Goal: Task Accomplishment & Management: Manage account settings

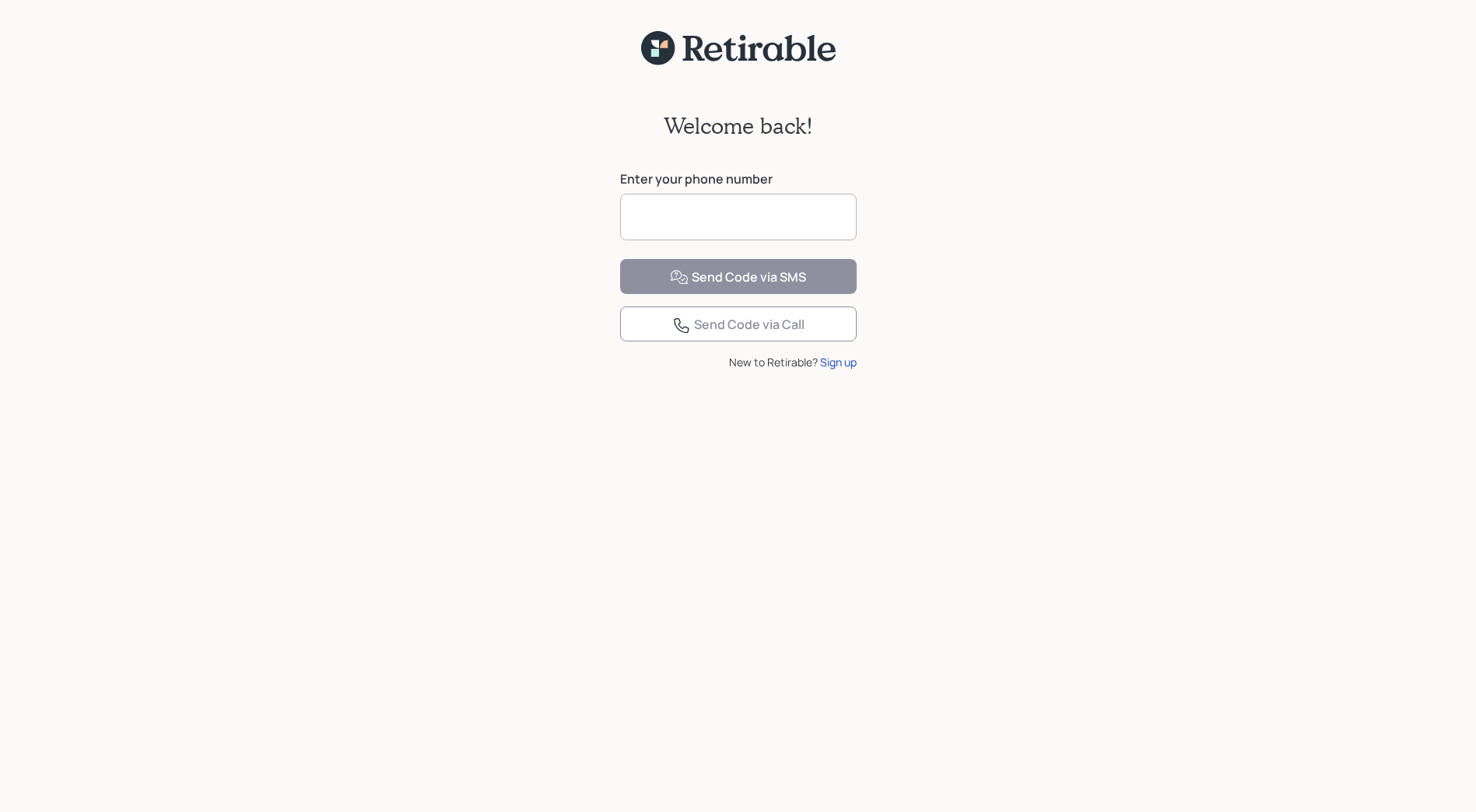
click at [669, 214] on input at bounding box center [738, 217] width 237 height 47
type input "**********"
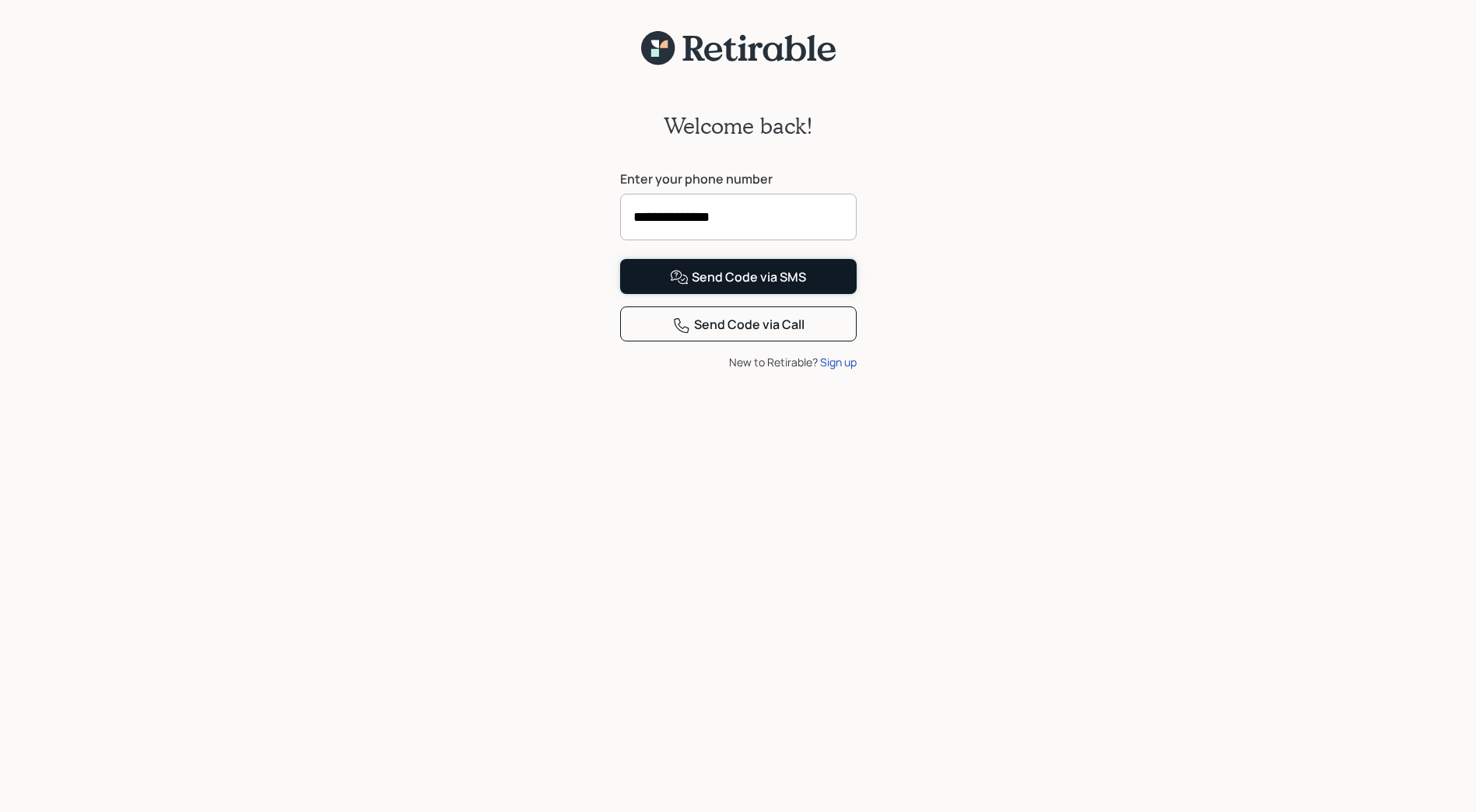
click at [699, 287] on div "Send Code via SMS" at bounding box center [738, 278] width 136 height 19
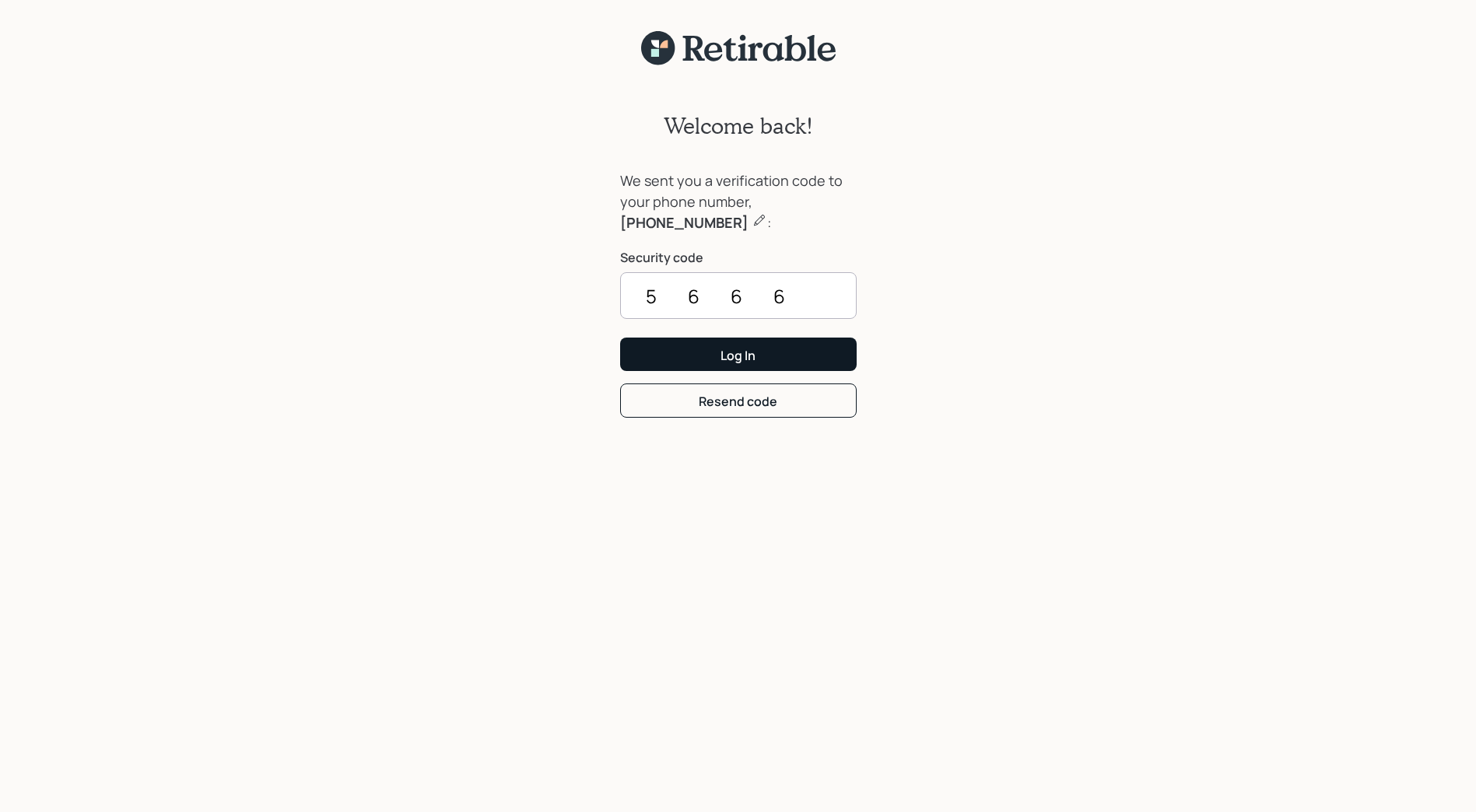
type input "5666"
click at [698, 354] on button "Log In" at bounding box center [738, 354] width 237 height 33
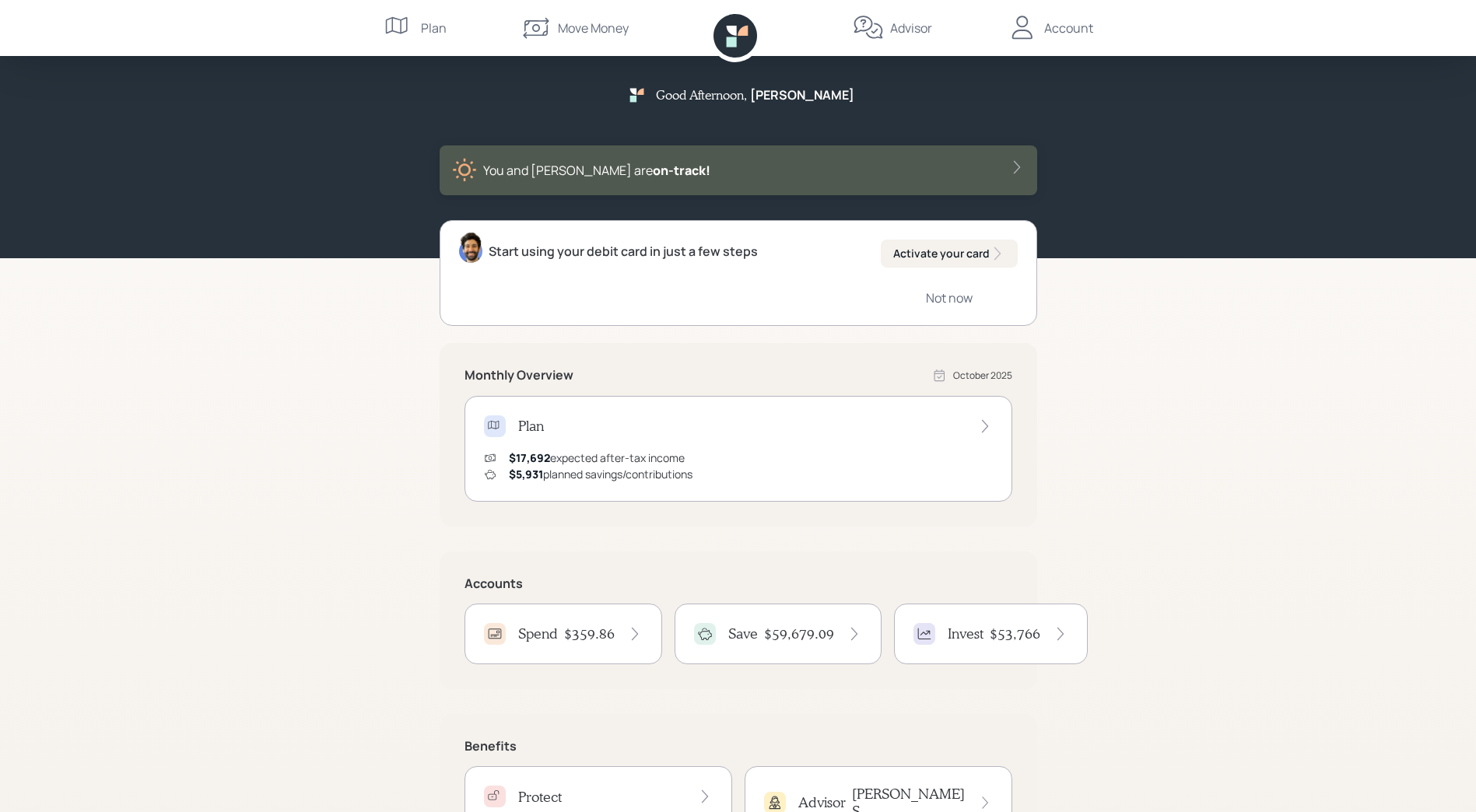
click at [541, 635] on h4 "Spend" at bounding box center [538, 634] width 39 height 17
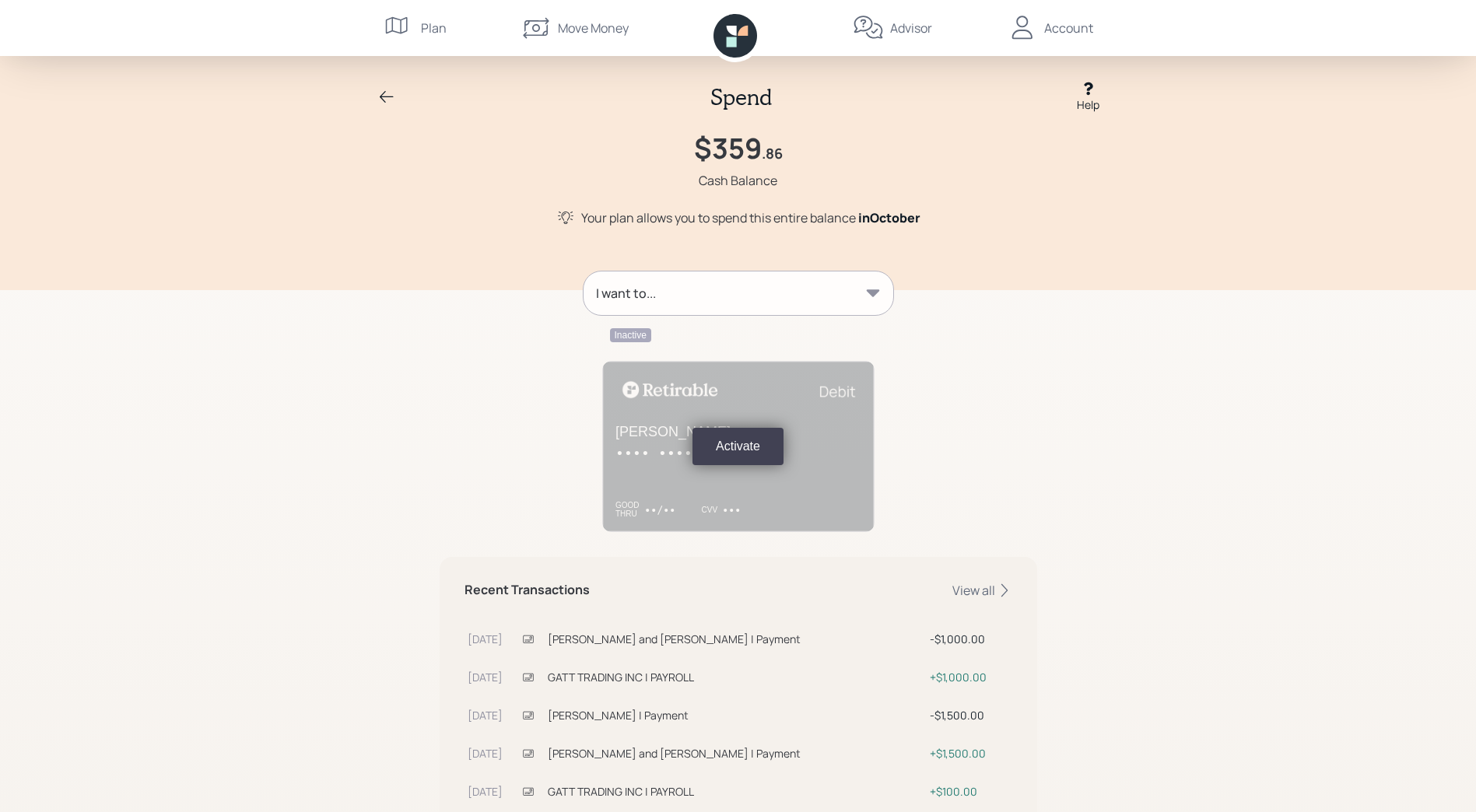
click at [385, 97] on icon at bounding box center [387, 97] width 14 height 12
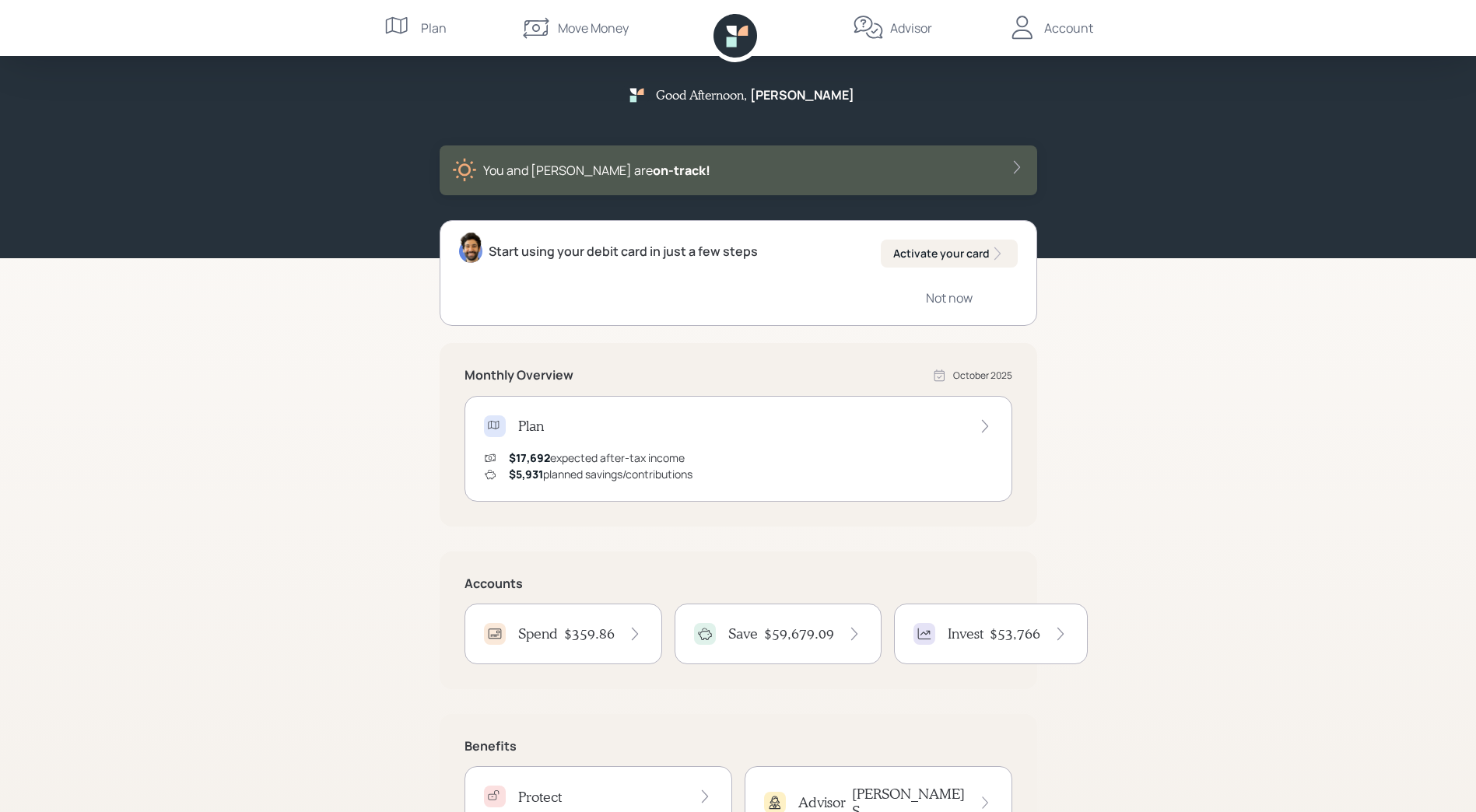
click at [556, 459] on div "$17,692 expected after-tax income" at bounding box center [597, 457] width 176 height 16
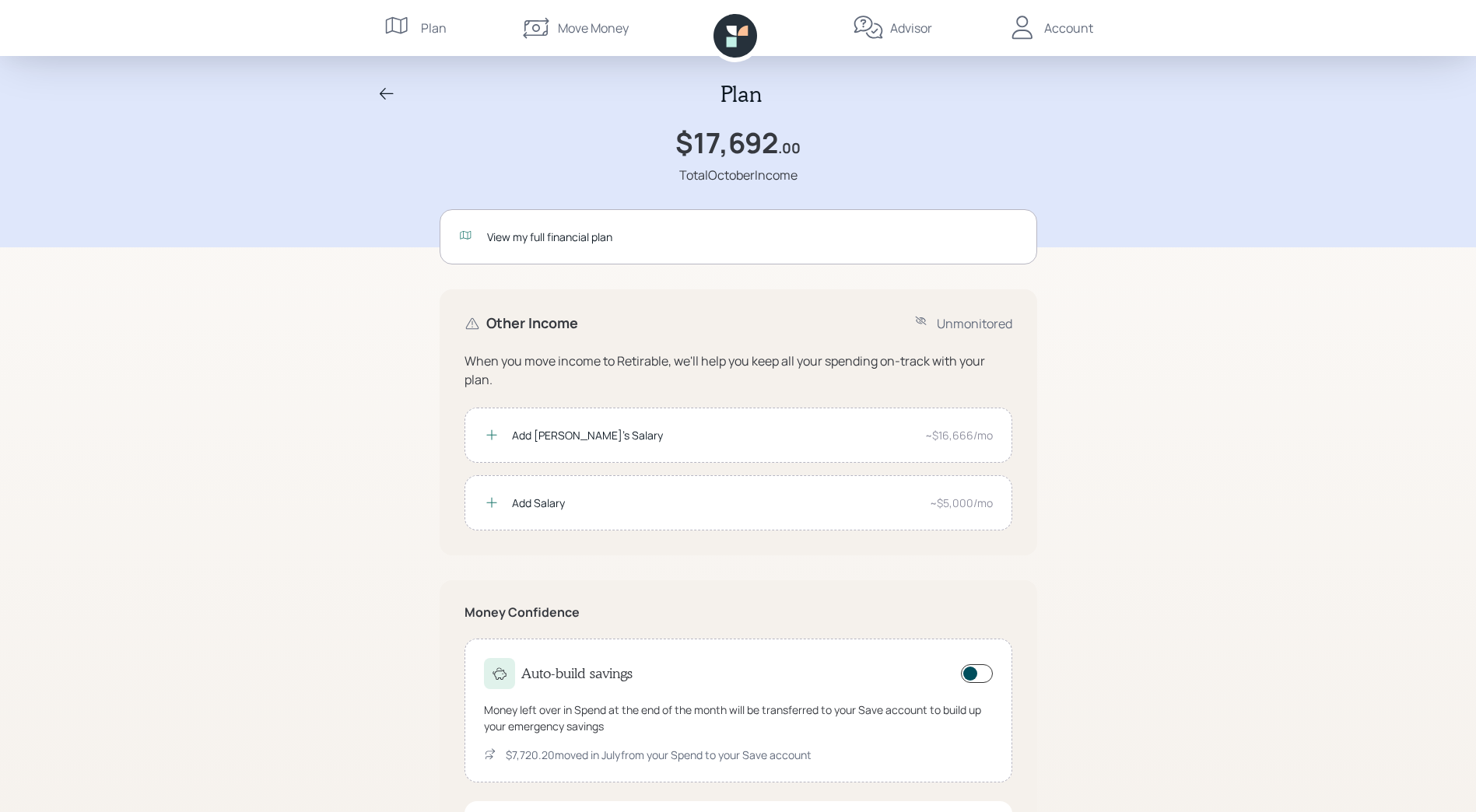
click at [386, 97] on icon at bounding box center [387, 94] width 19 height 19
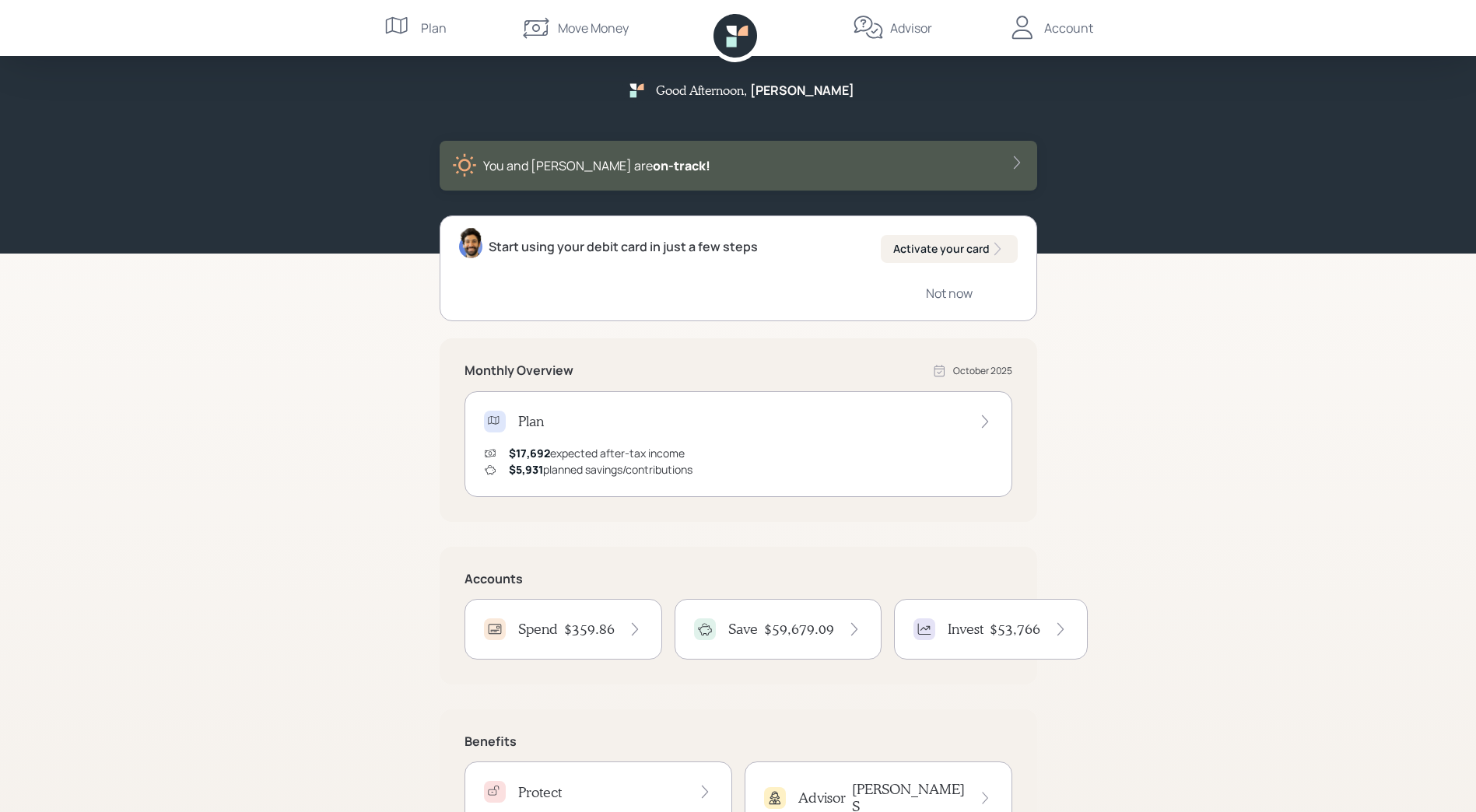
scroll to position [93, 0]
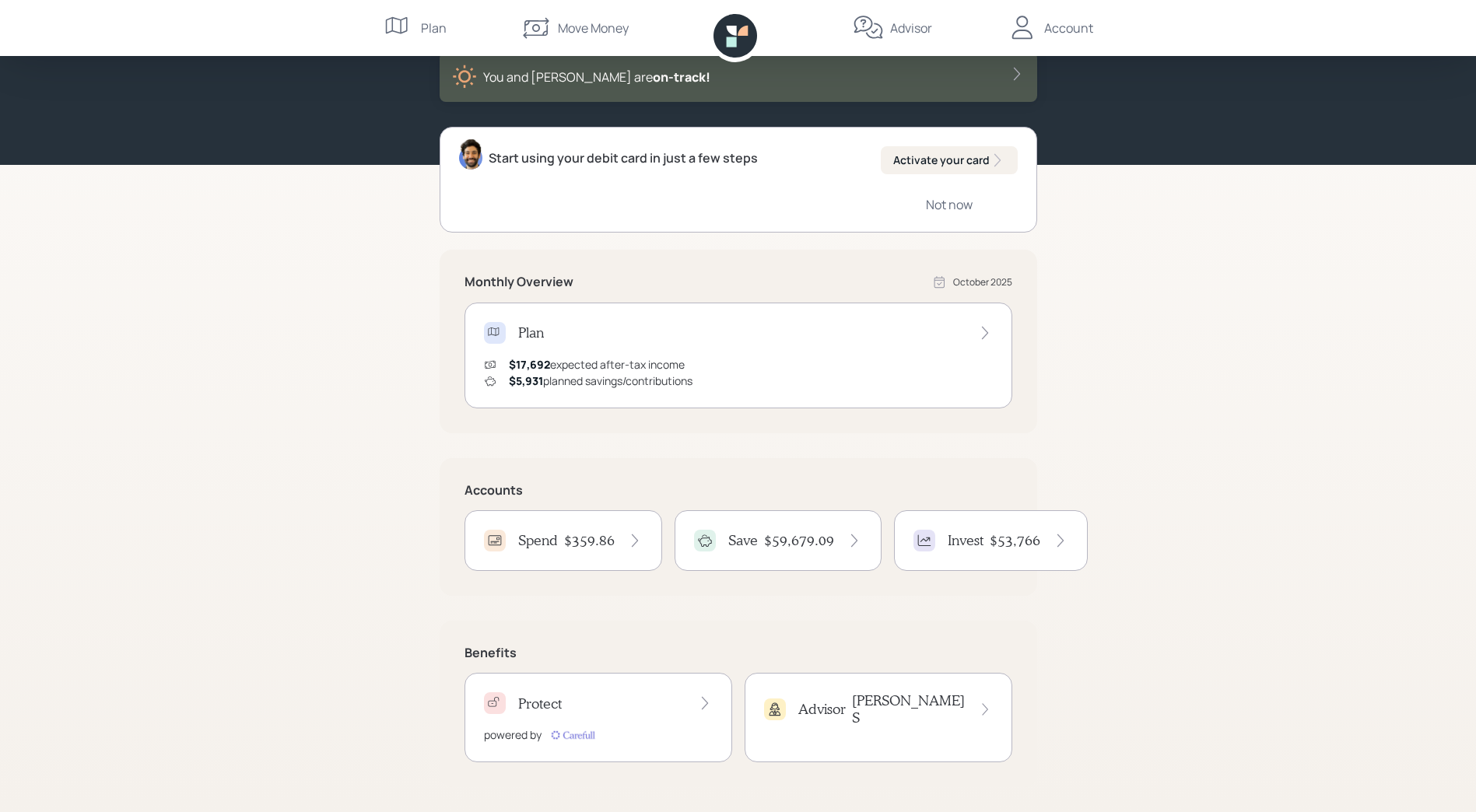
click at [826, 702] on h4 "Advisor" at bounding box center [823, 709] width 48 height 17
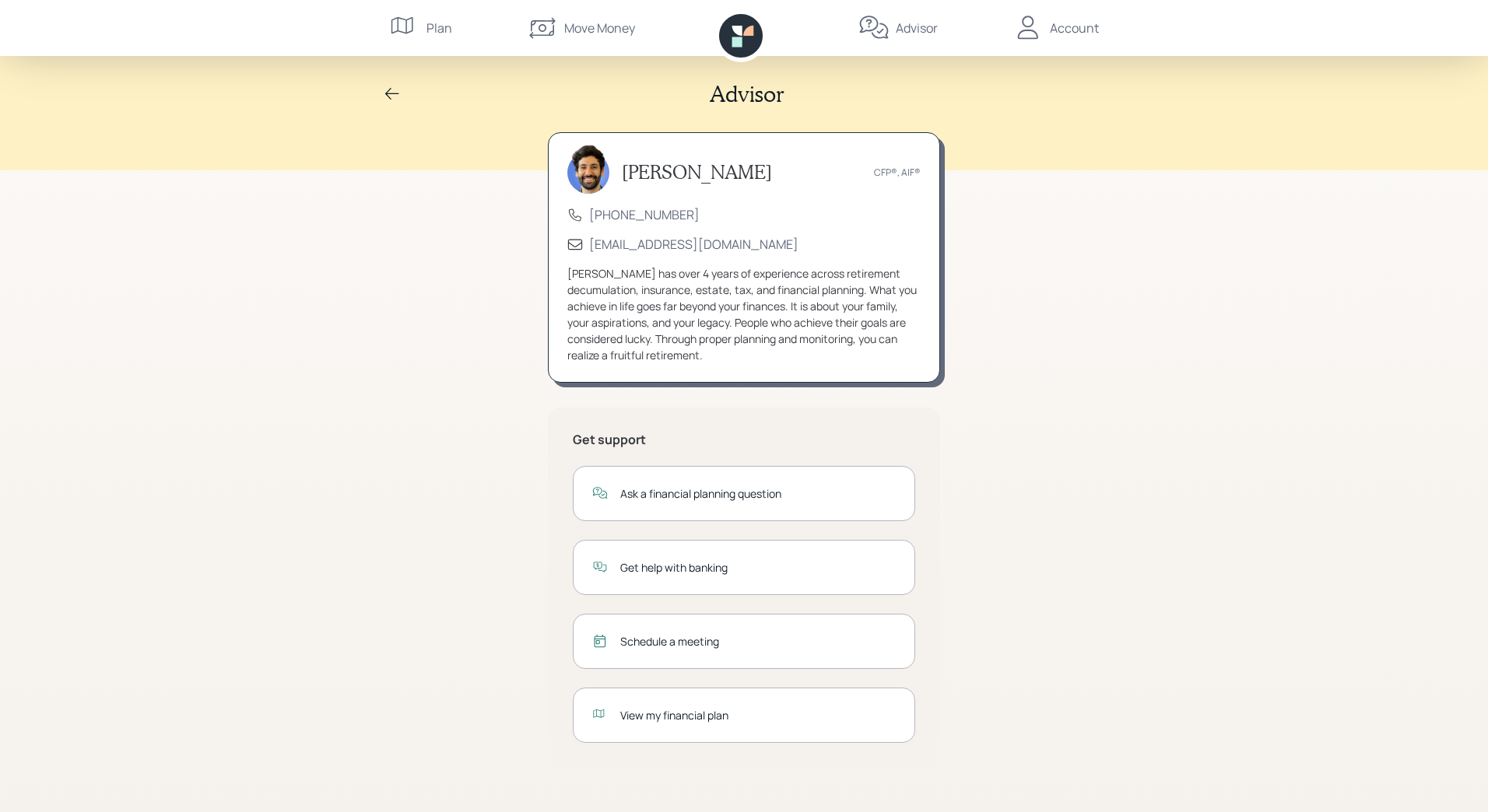
click at [667, 718] on div "View my financial plan" at bounding box center [758, 715] width 275 height 16
click at [385, 85] on icon at bounding box center [393, 94] width 19 height 19
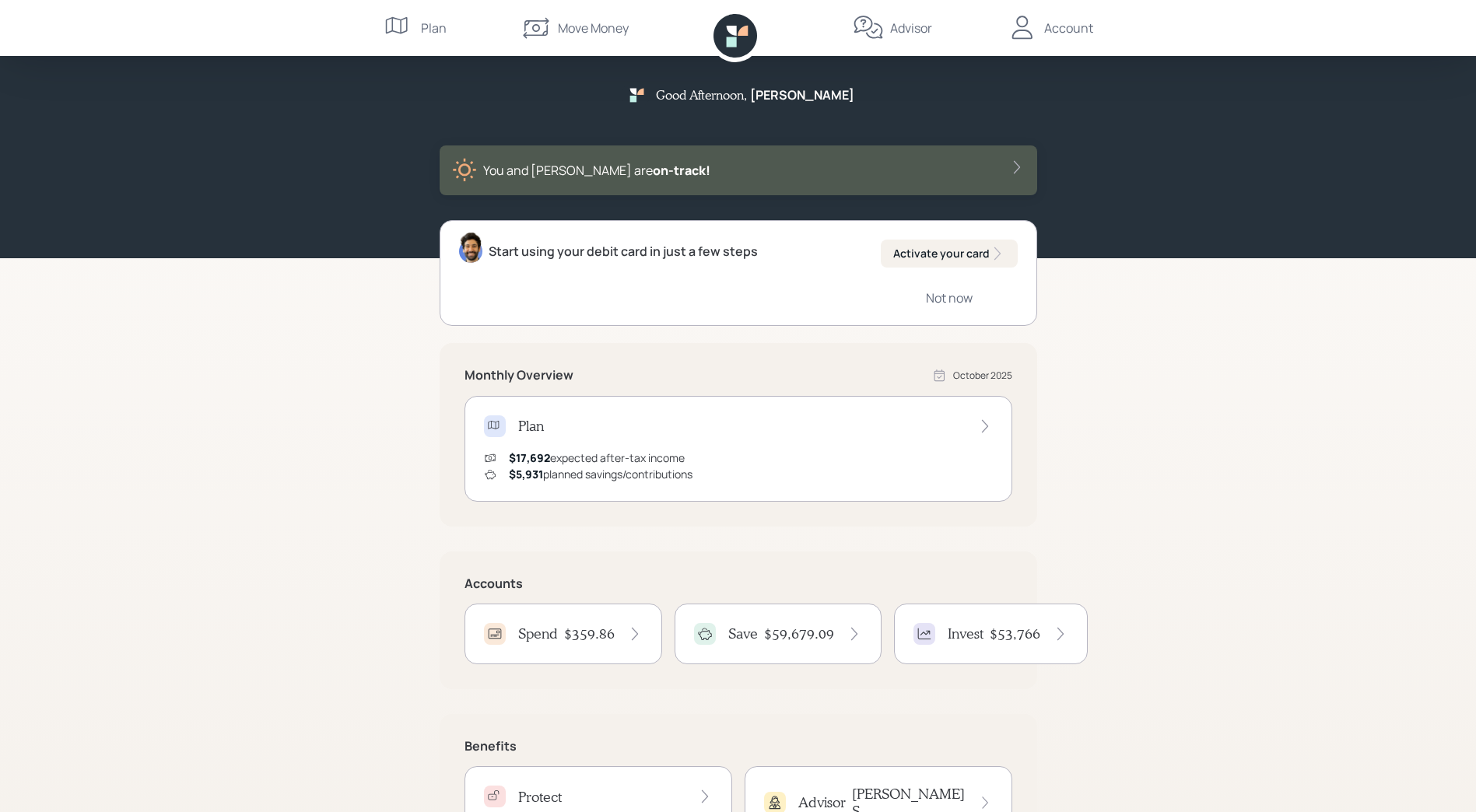
click at [1060, 28] on div "Account" at bounding box center [1068, 28] width 49 height 19
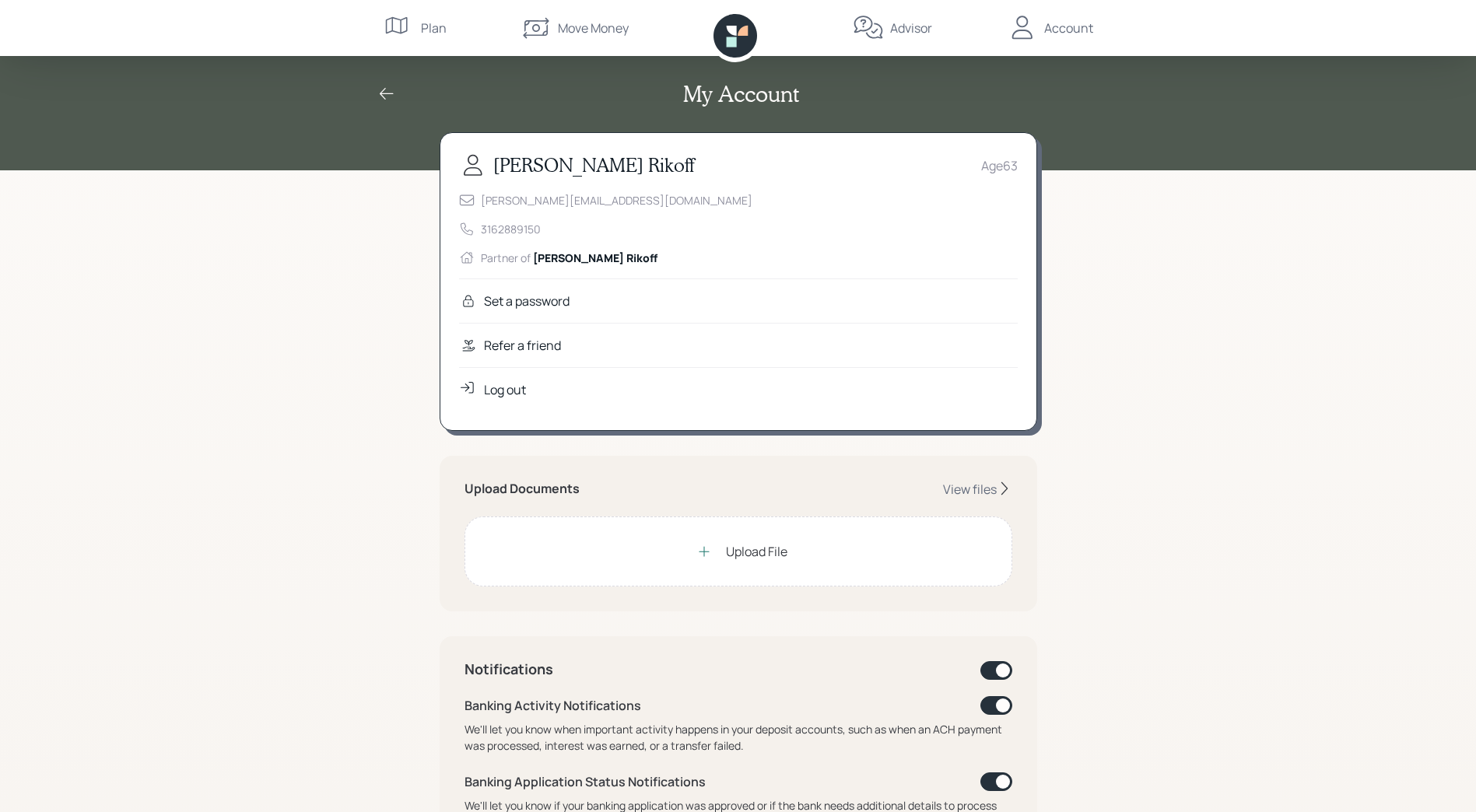
click at [505, 385] on div "Log out" at bounding box center [505, 390] width 42 height 19
